Goal: Task Accomplishment & Management: Complete application form

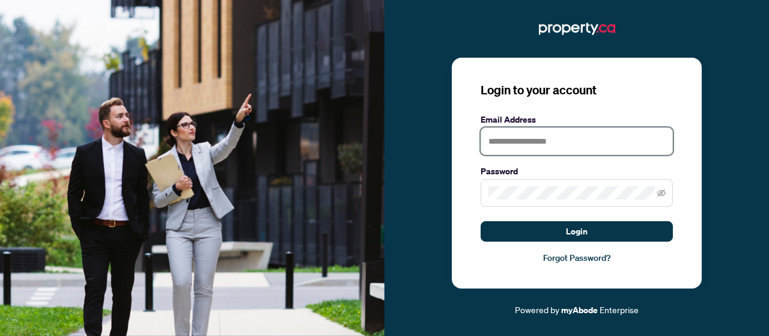
click at [551, 140] on input "text" at bounding box center [577, 141] width 192 height 28
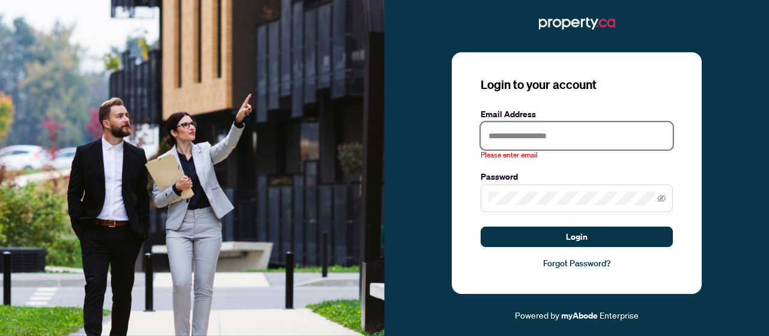
type input "**********"
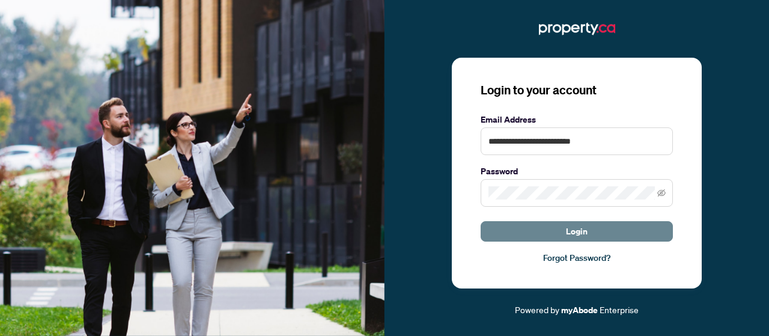
click at [589, 230] on button "Login" at bounding box center [577, 231] width 192 height 20
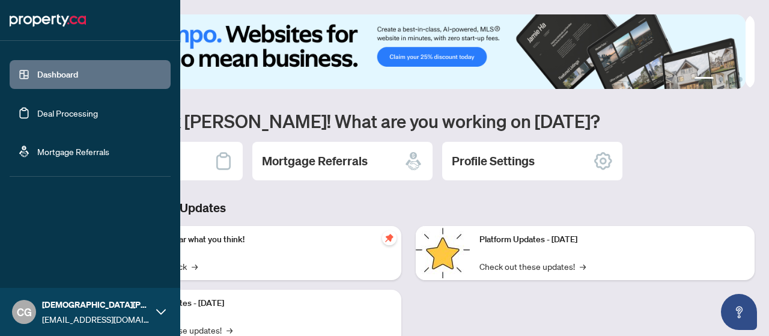
click at [37, 111] on link "Deal Processing" at bounding box center [67, 113] width 61 height 11
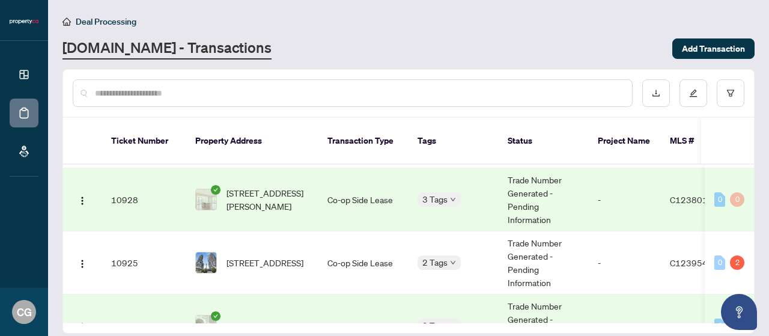
scroll to position [222, 0]
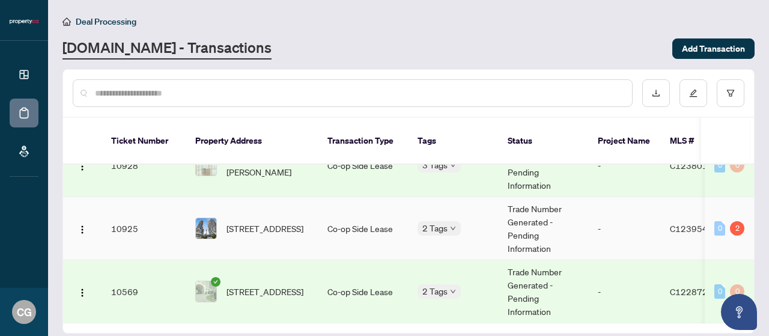
click at [303, 222] on span "[STREET_ADDRESS]" at bounding box center [264, 228] width 77 height 13
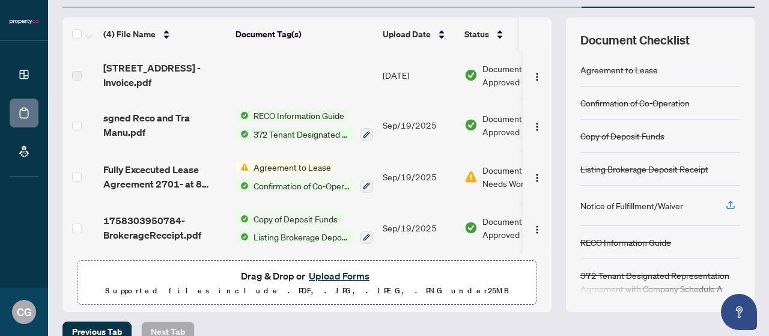
scroll to position [165, 0]
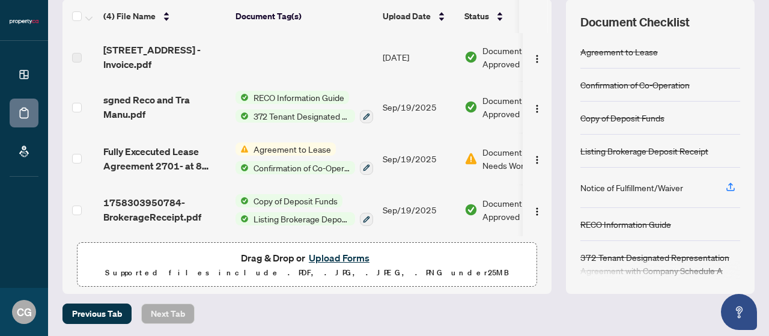
click at [352, 250] on button "Upload Forms" at bounding box center [339, 258] width 68 height 16
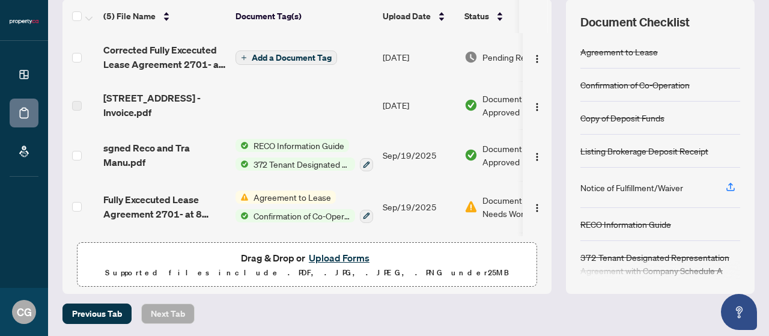
click at [321, 56] on span "Add a Document Tag" at bounding box center [292, 57] width 80 height 8
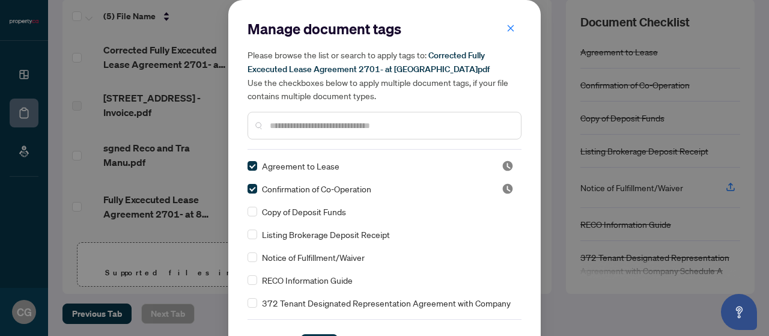
drag, startPoint x: 541, startPoint y: 130, endPoint x: 549, endPoint y: 220, distance: 90.4
click at [549, 220] on div "Manage document tags Please browse the list or search to apply tags to: Correct…" at bounding box center [384, 168] width 769 height 336
drag, startPoint x: 541, startPoint y: 182, endPoint x: 516, endPoint y: 199, distance: 29.8
click at [532, 230] on div "Manage document tags Please browse the list or search to apply tags to: Correct…" at bounding box center [384, 168] width 769 height 336
click at [324, 331] on div "Cancel Save" at bounding box center [384, 336] width 274 height 35
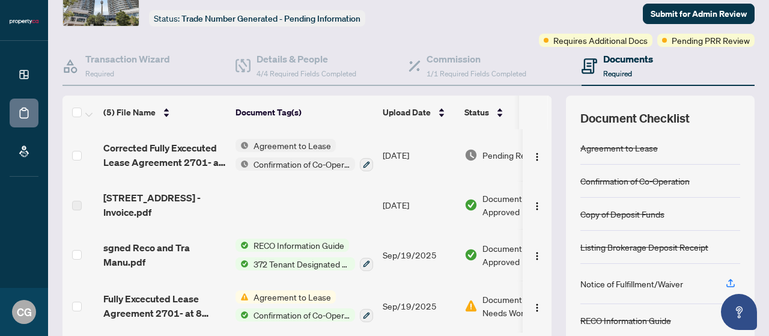
scroll to position [0, 0]
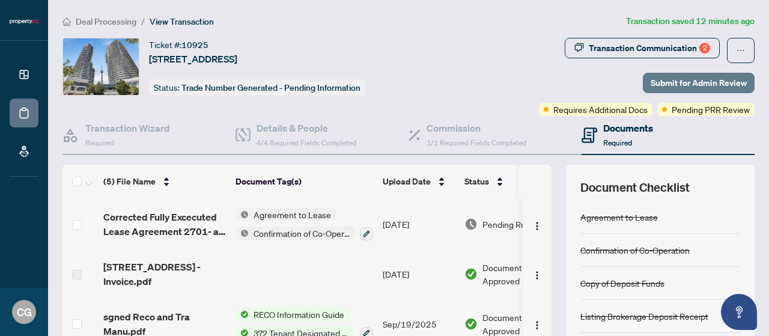
click at [690, 82] on span "Submit for Admin Review" at bounding box center [698, 82] width 96 height 19
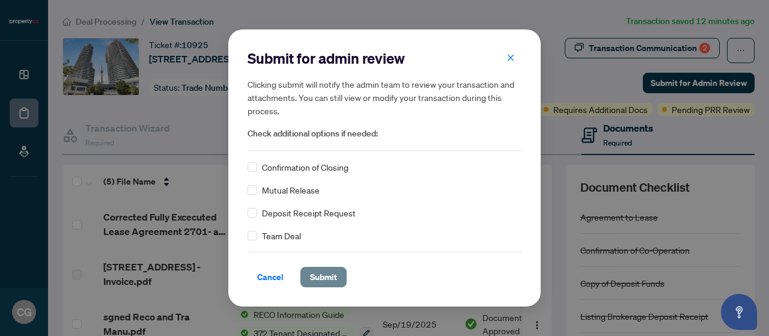
click at [323, 273] on span "Submit" at bounding box center [323, 276] width 27 height 19
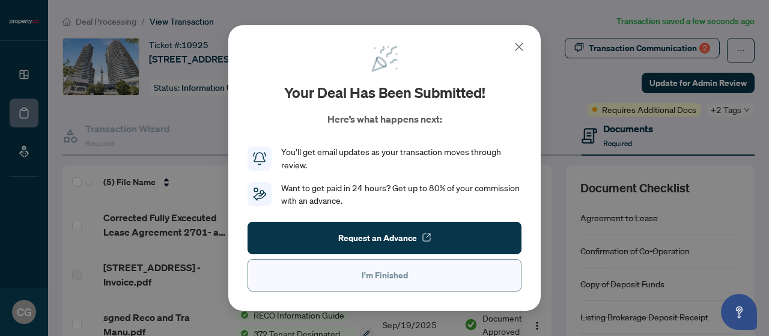
click at [374, 269] on span "I'm Finished" at bounding box center [385, 274] width 46 height 19
